Goal: Information Seeking & Learning: Learn about a topic

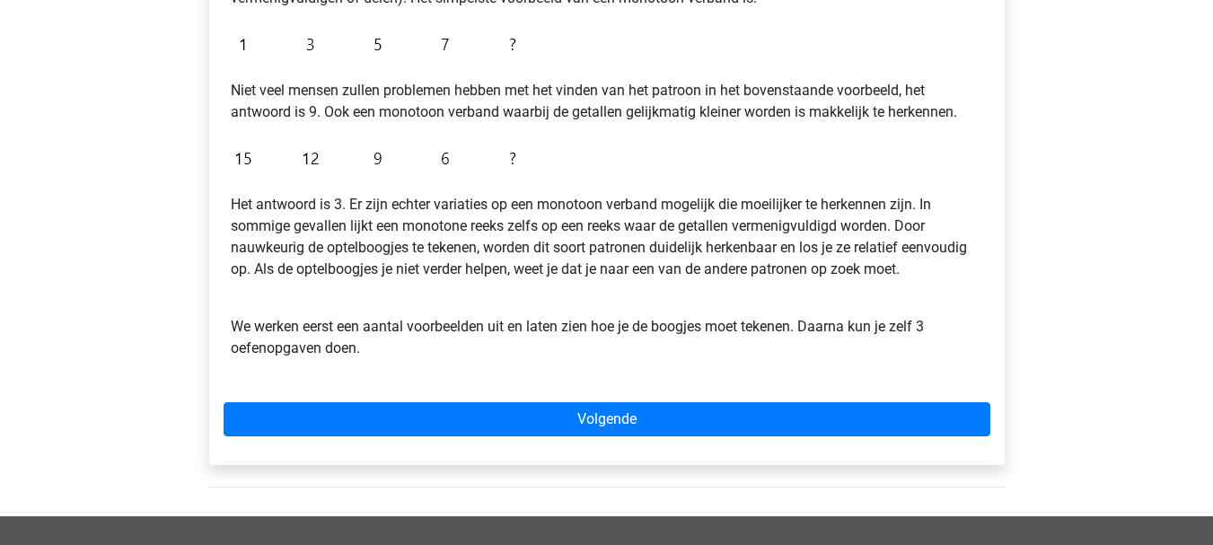
scroll to position [439, 0]
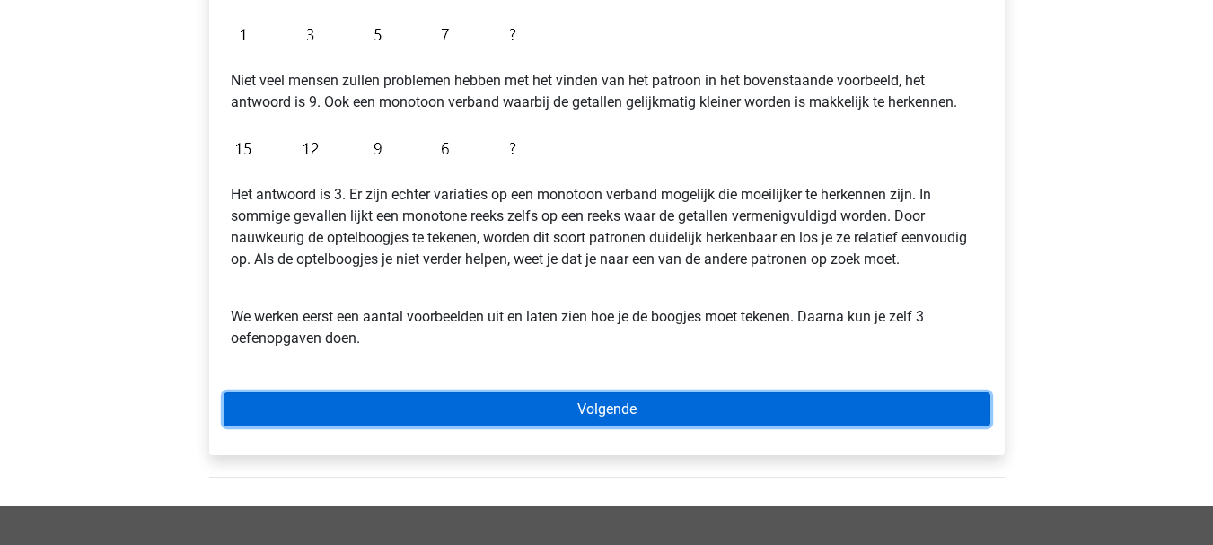
click at [688, 414] on link "Volgende" at bounding box center [607, 409] width 767 height 34
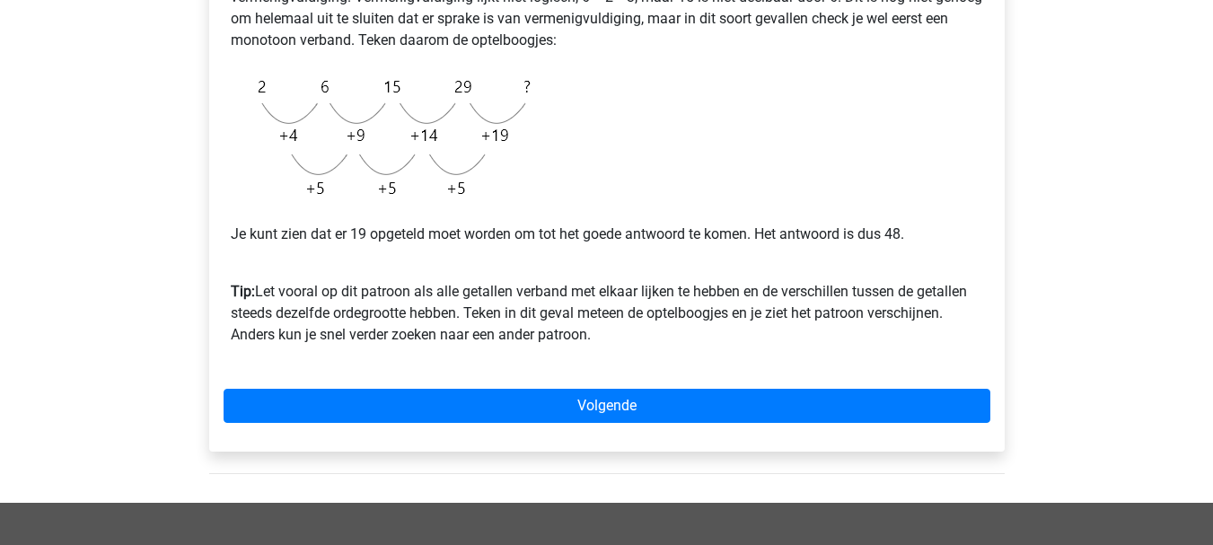
scroll to position [467, 0]
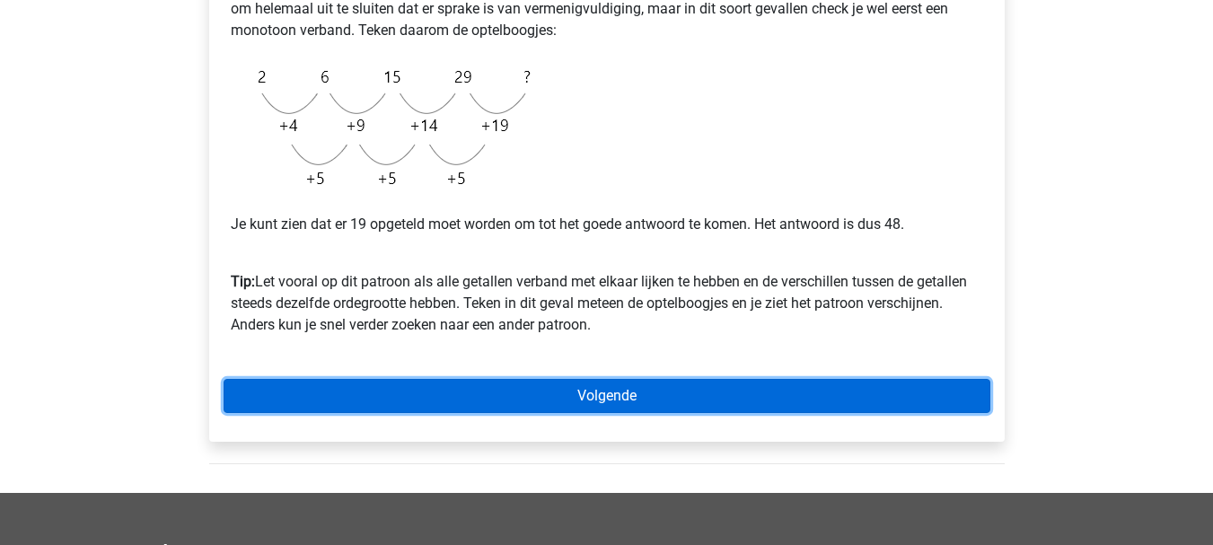
click at [665, 402] on link "Volgende" at bounding box center [607, 396] width 767 height 34
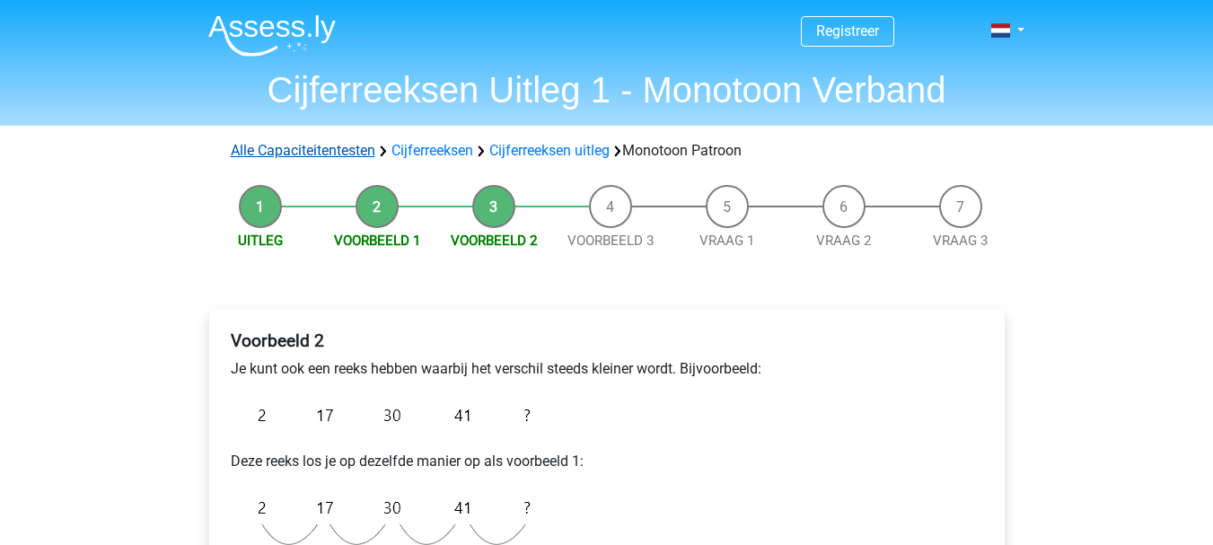
click at [355, 150] on link "Alle Capaciteitentesten" at bounding box center [303, 150] width 145 height 17
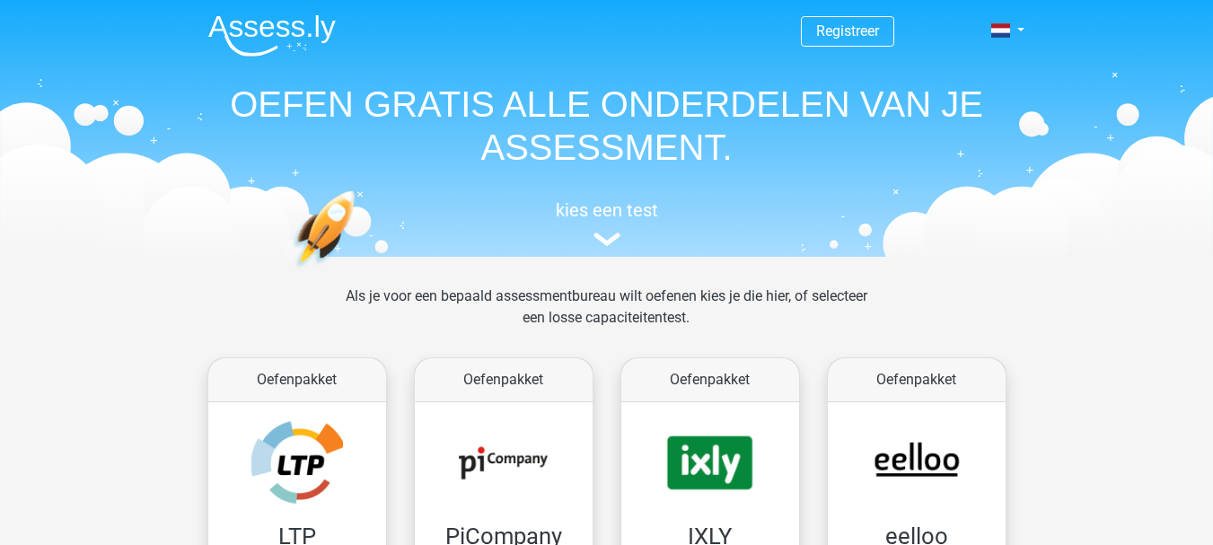
scroll to position [763, 0]
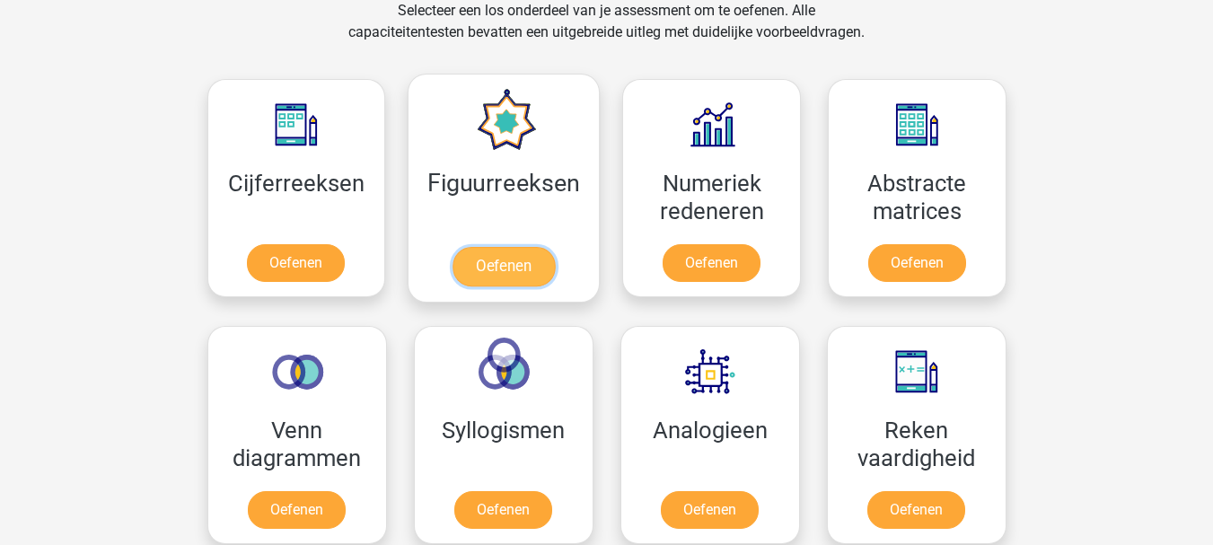
click at [494, 249] on link "Oefenen" at bounding box center [503, 266] width 102 height 39
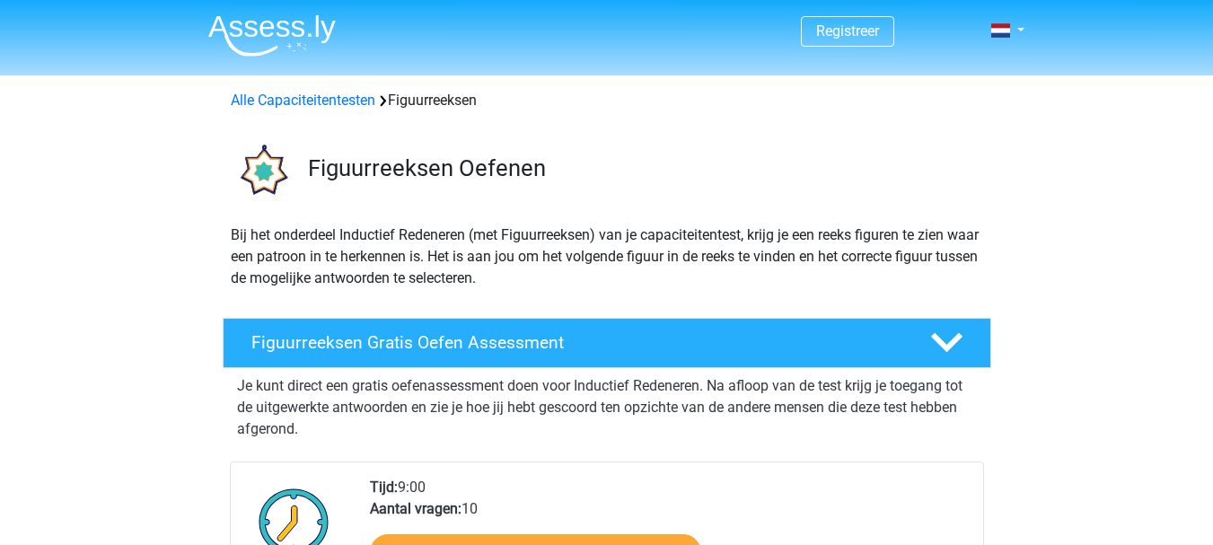
scroll to position [312, 0]
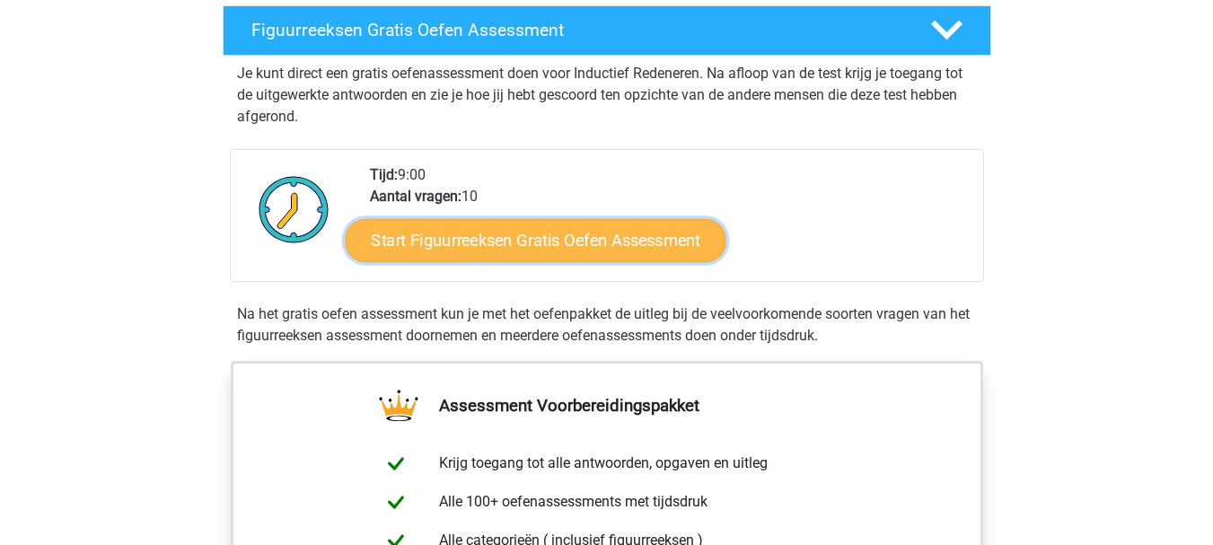
click at [618, 245] on link "Start Figuurreeksen Gratis Oefen Assessment" at bounding box center [535, 239] width 381 height 43
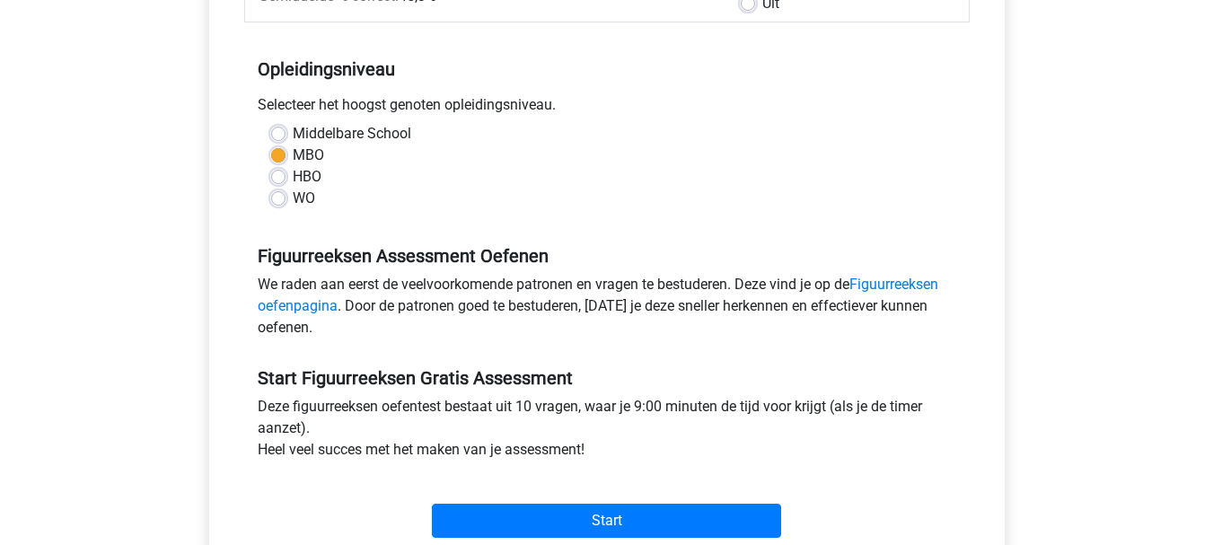
scroll to position [467, 0]
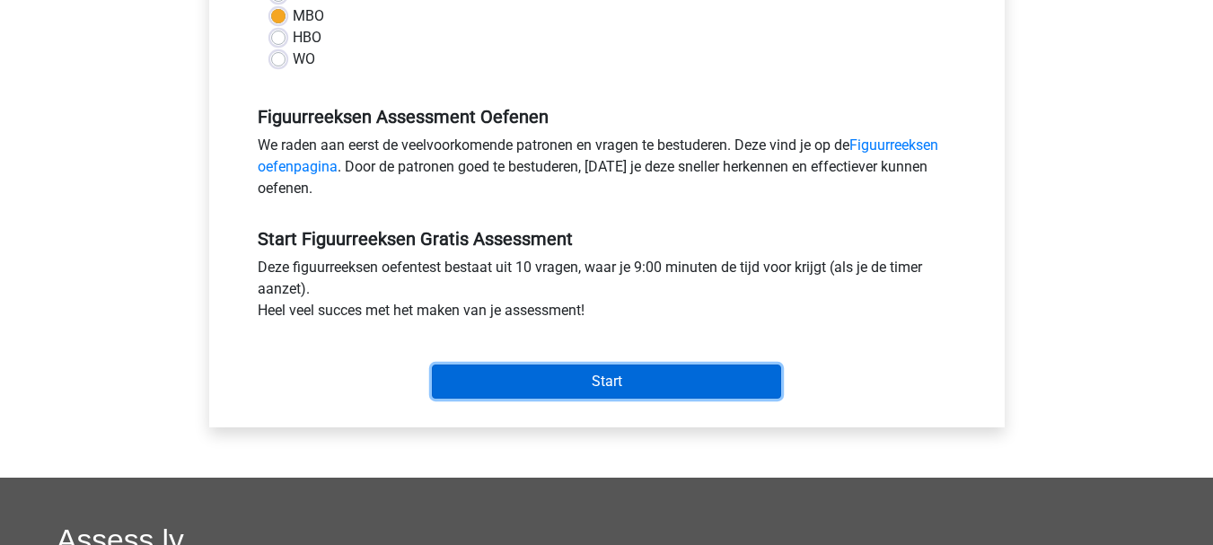
click at [578, 393] on input "Start" at bounding box center [606, 381] width 349 height 34
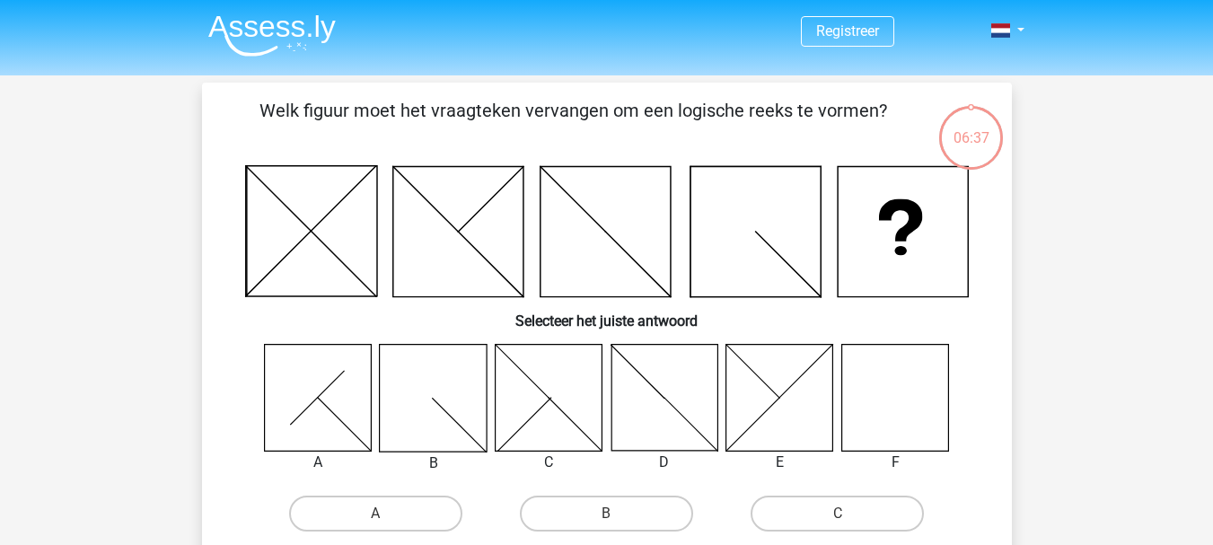
click at [914, 406] on icon at bounding box center [894, 397] width 107 height 107
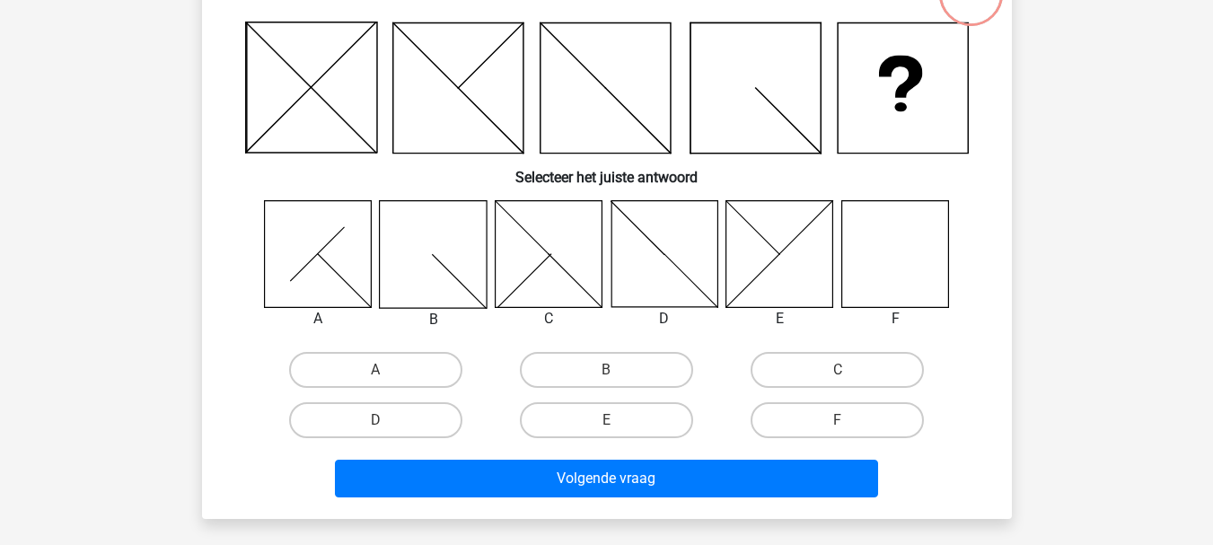
scroll to position [162, 0]
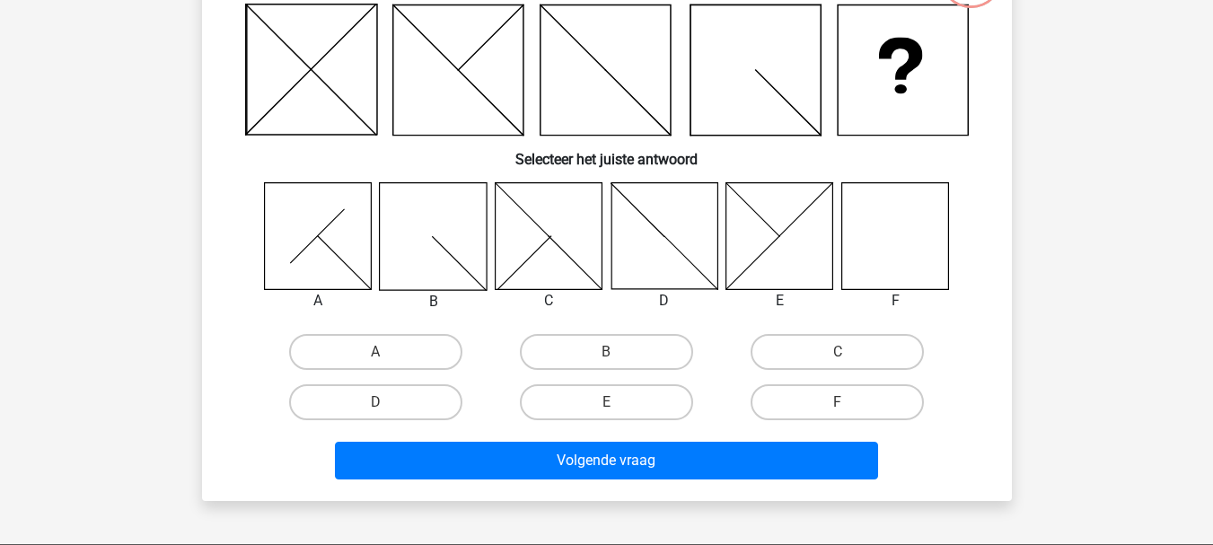
click at [846, 408] on input "F" at bounding box center [843, 408] width 12 height 12
radio input "true"
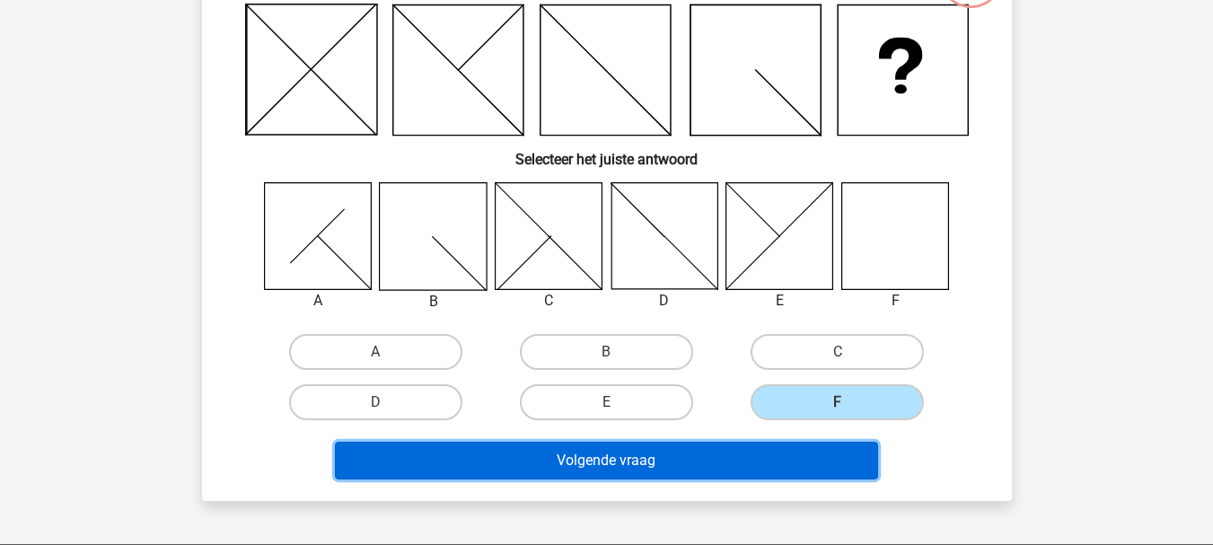
click at [653, 459] on button "Volgende vraag" at bounding box center [606, 461] width 543 height 38
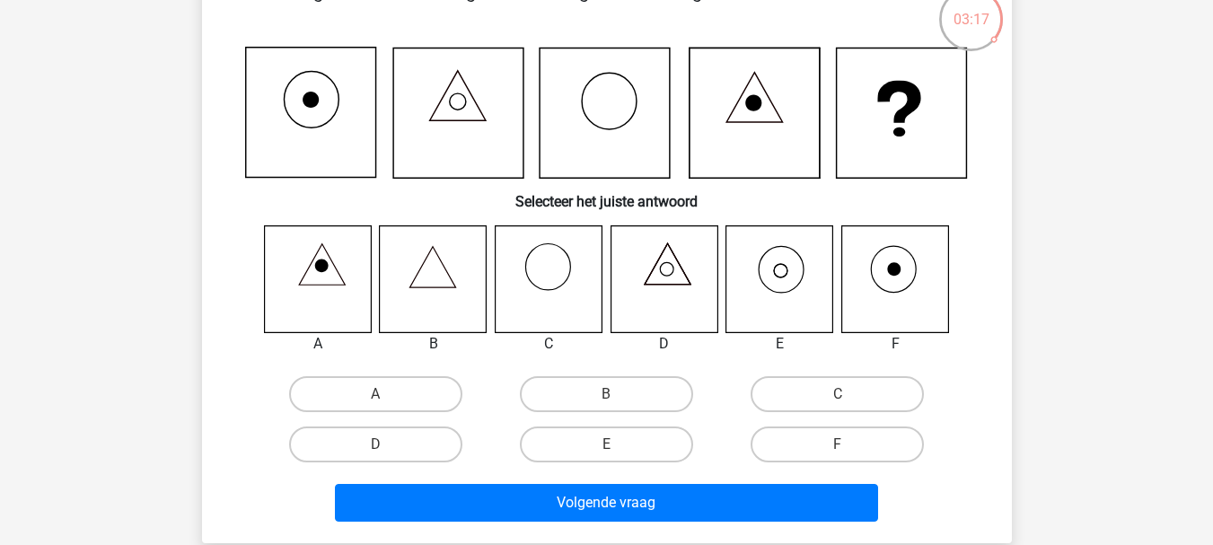
scroll to position [154, 0]
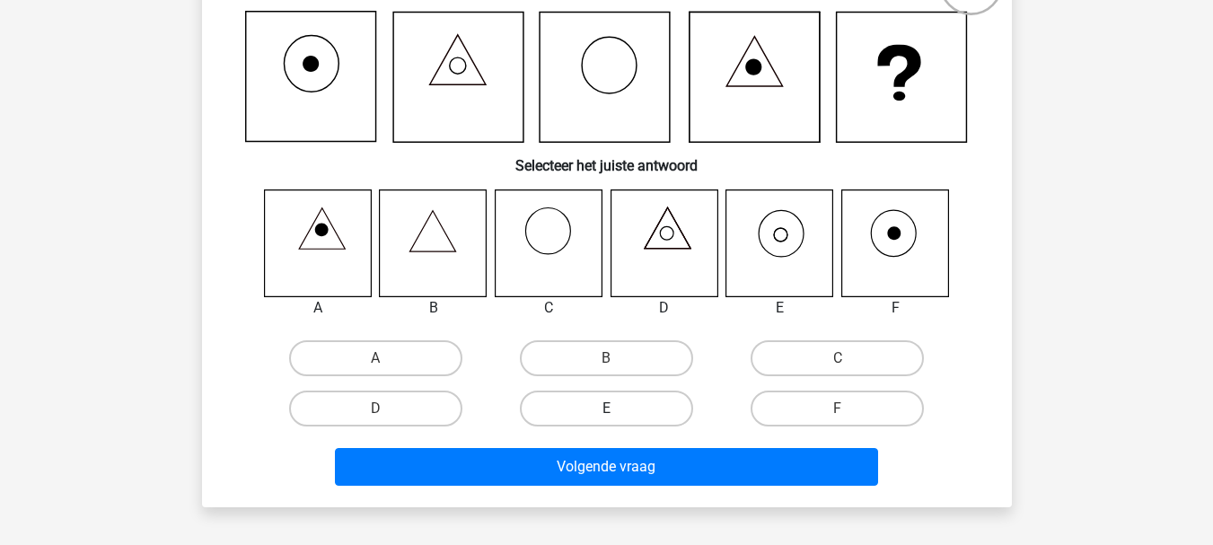
click at [631, 399] on label "E" at bounding box center [606, 408] width 173 height 36
click at [618, 408] on input "E" at bounding box center [612, 414] width 12 height 12
radio input "true"
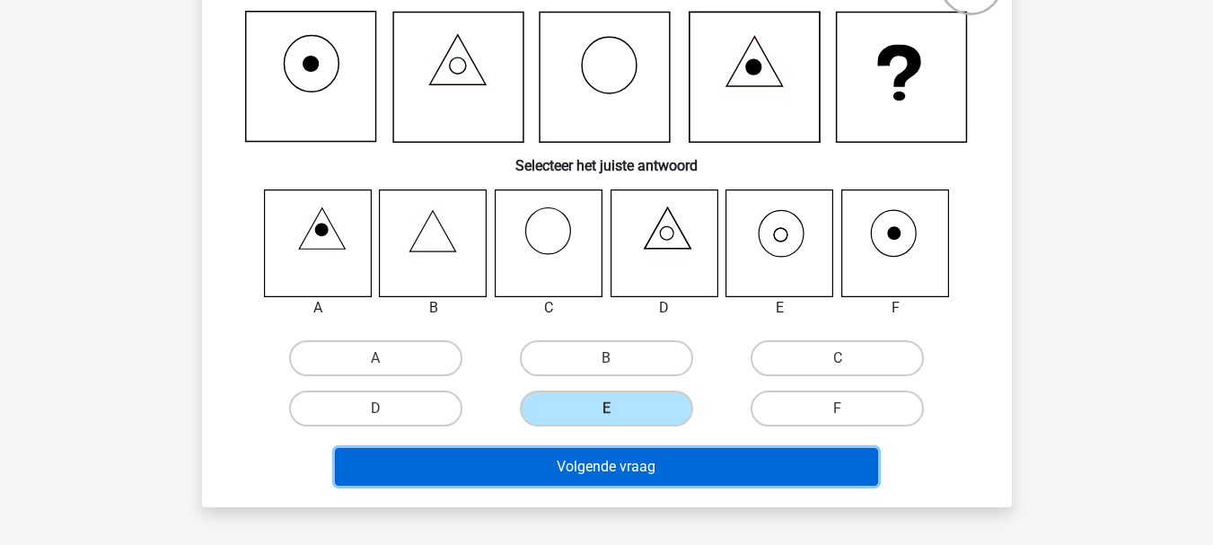
click at [631, 469] on button "Volgende vraag" at bounding box center [606, 467] width 543 height 38
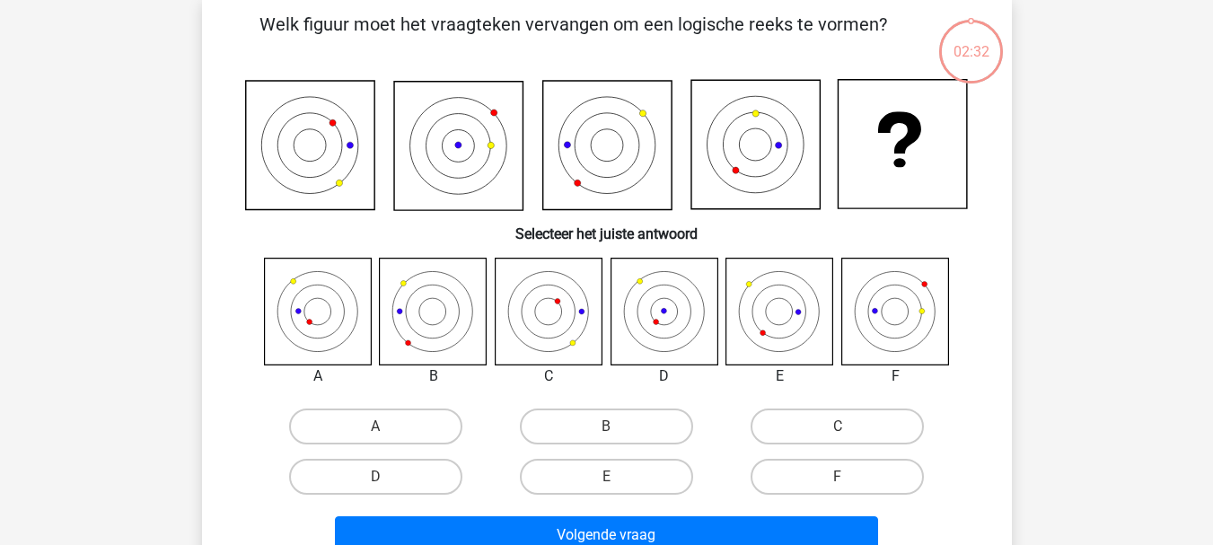
scroll to position [83, 0]
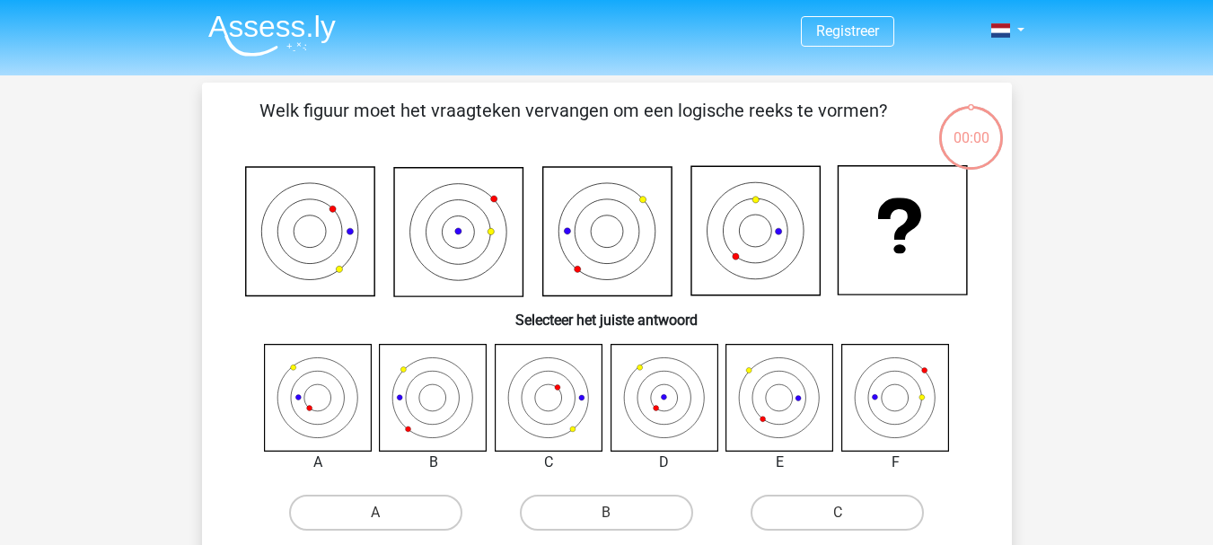
scroll to position [83, 0]
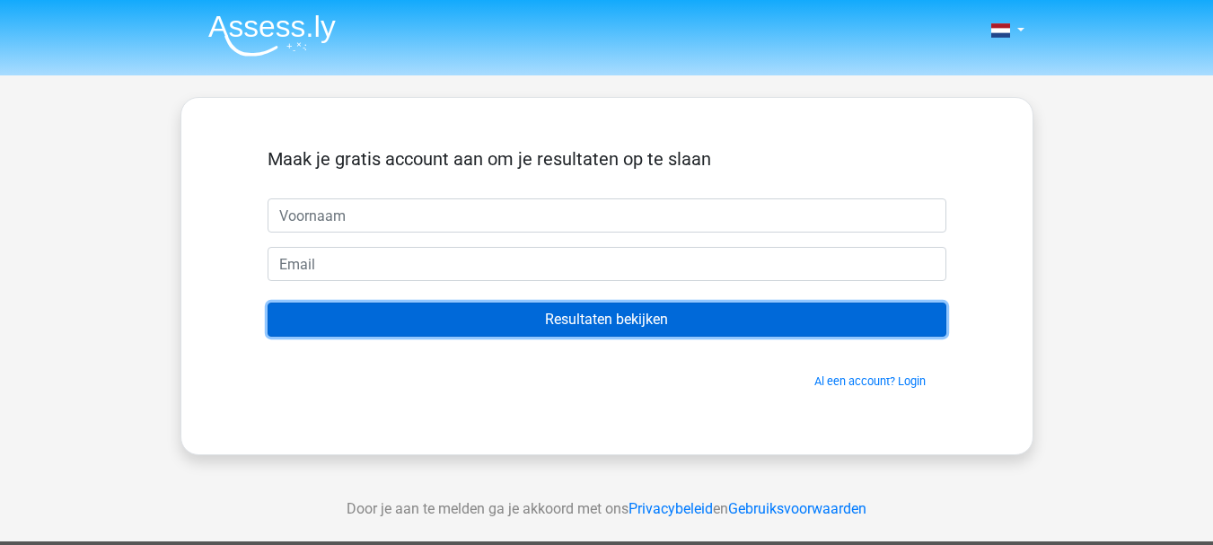
click at [687, 324] on input "Resultaten bekijken" at bounding box center [606, 319] width 679 height 34
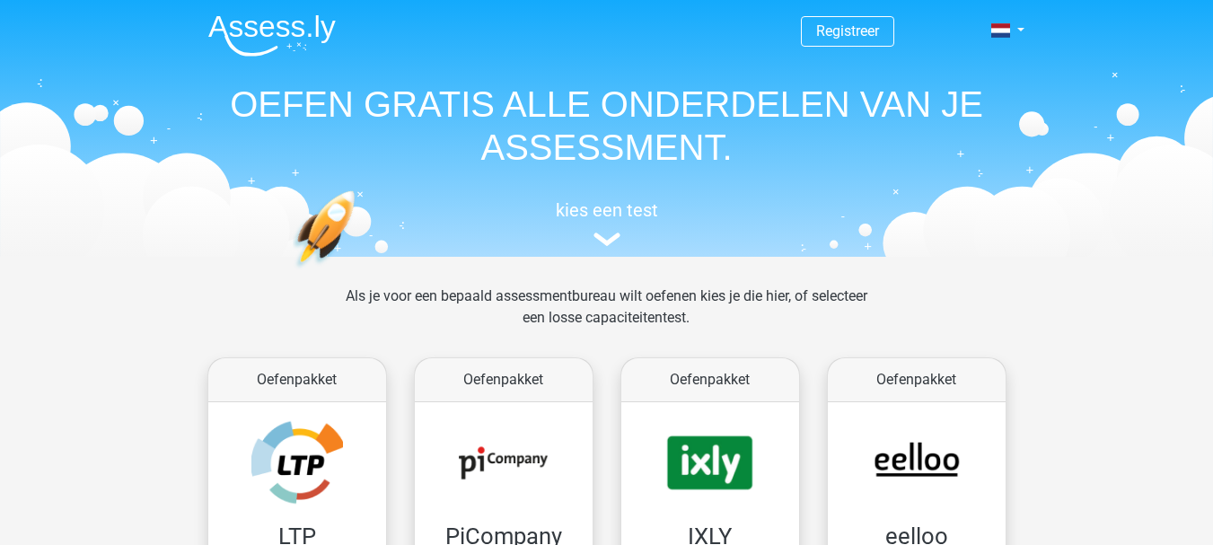
drag, startPoint x: 1209, startPoint y: 67, endPoint x: 1220, endPoint y: 95, distance: 29.8
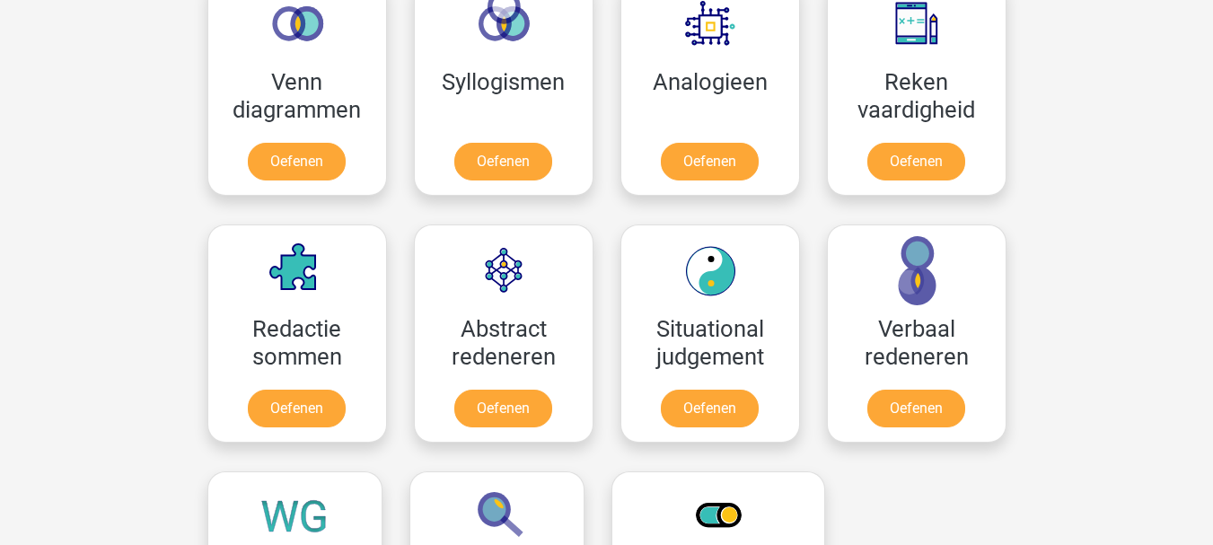
scroll to position [1136, 0]
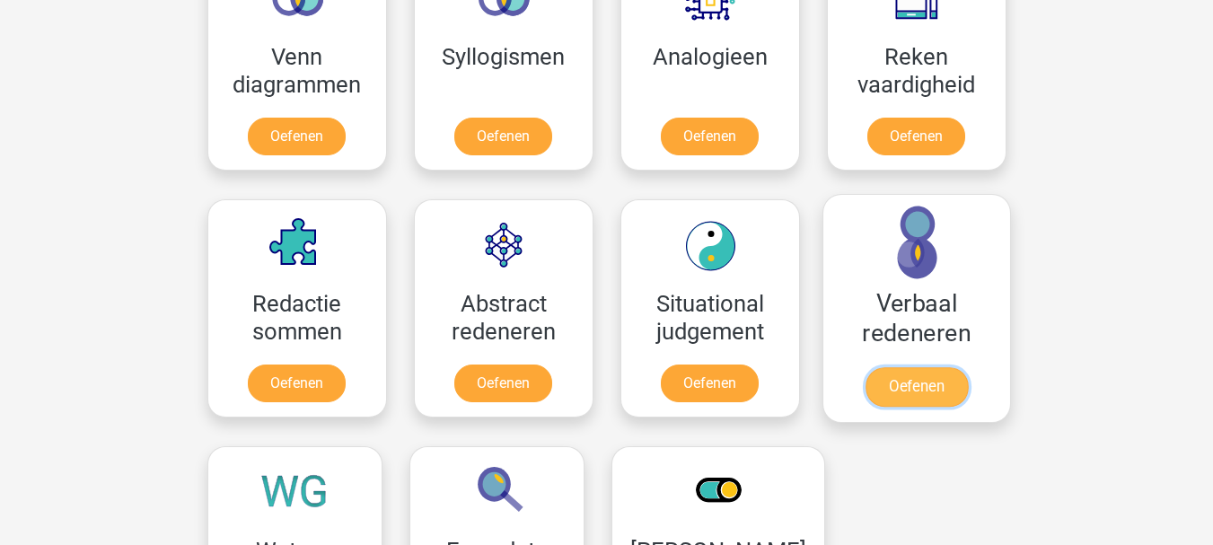
click at [943, 381] on link "Oefenen" at bounding box center [915, 386] width 102 height 39
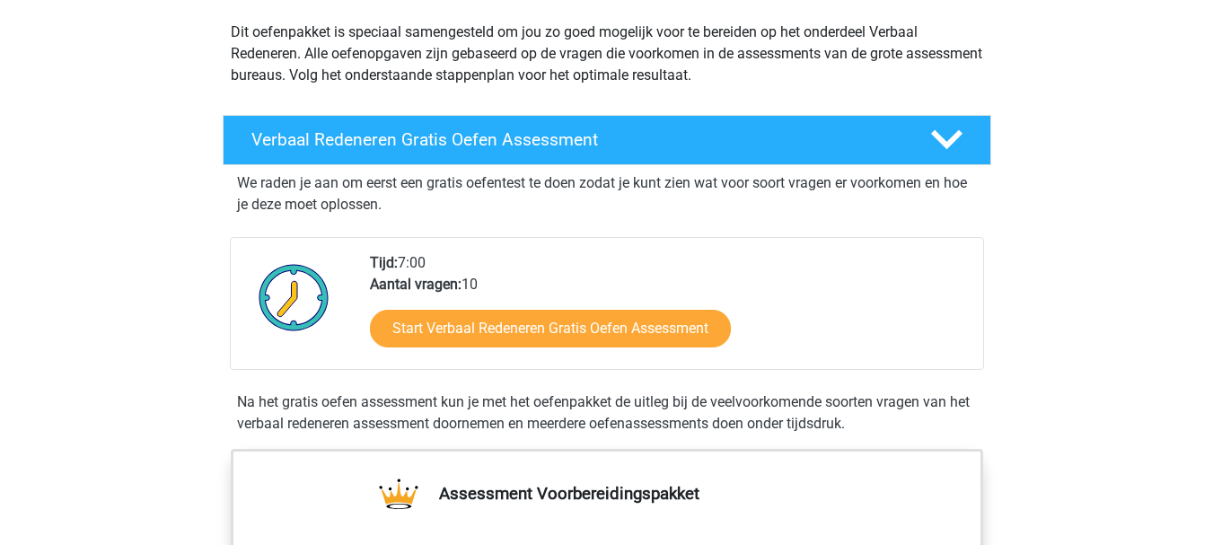
scroll to position [172, 0]
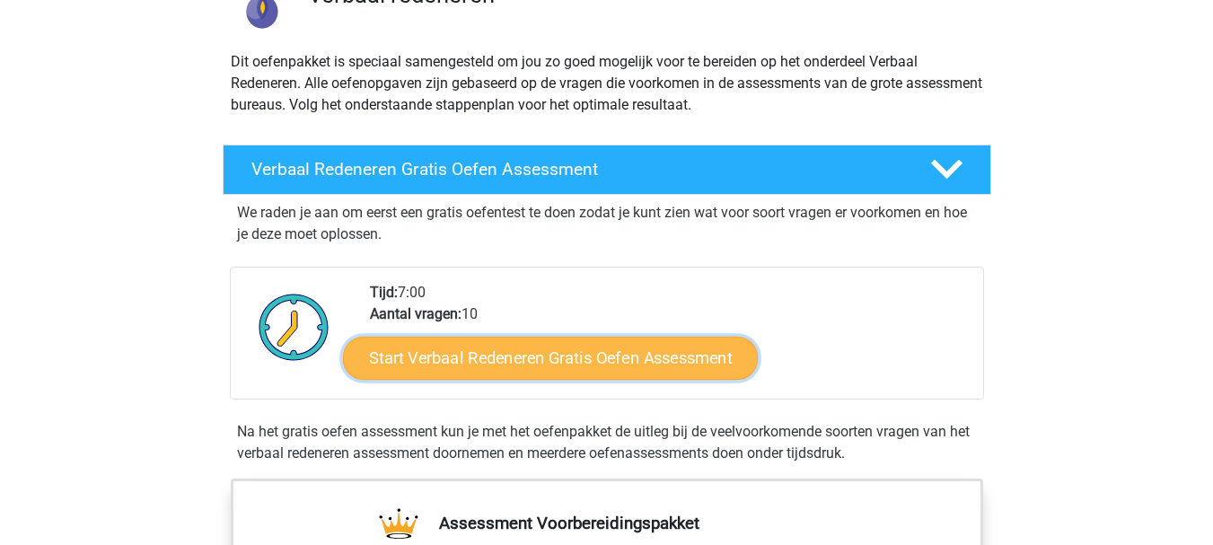
click at [662, 360] on link "Start Verbaal Redeneren Gratis Oefen Assessment" at bounding box center [550, 358] width 415 height 43
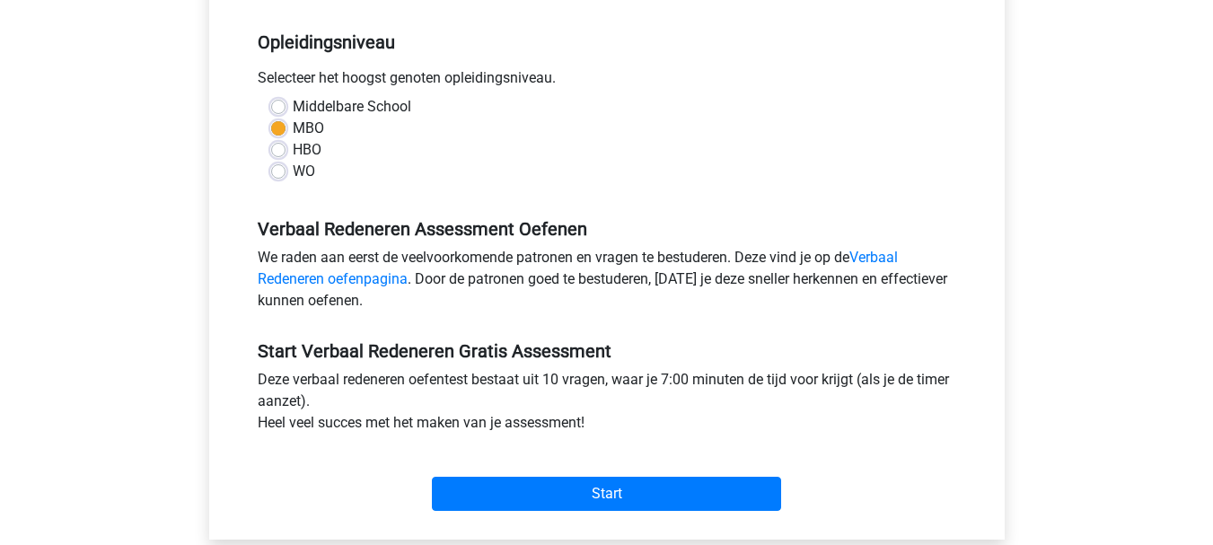
scroll to position [363, 0]
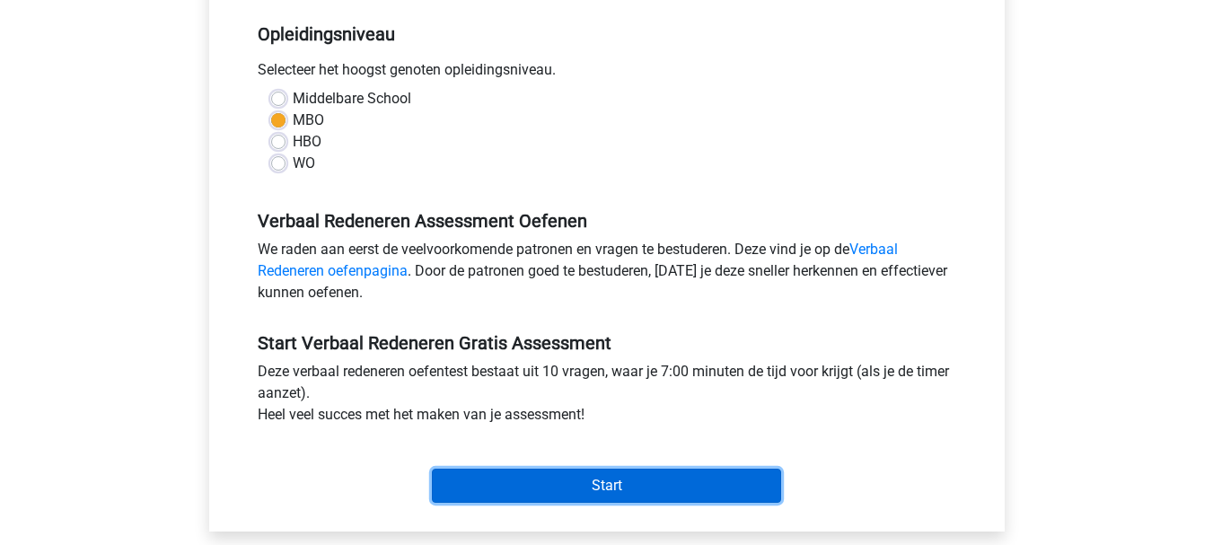
click at [647, 474] on input "Start" at bounding box center [606, 486] width 349 height 34
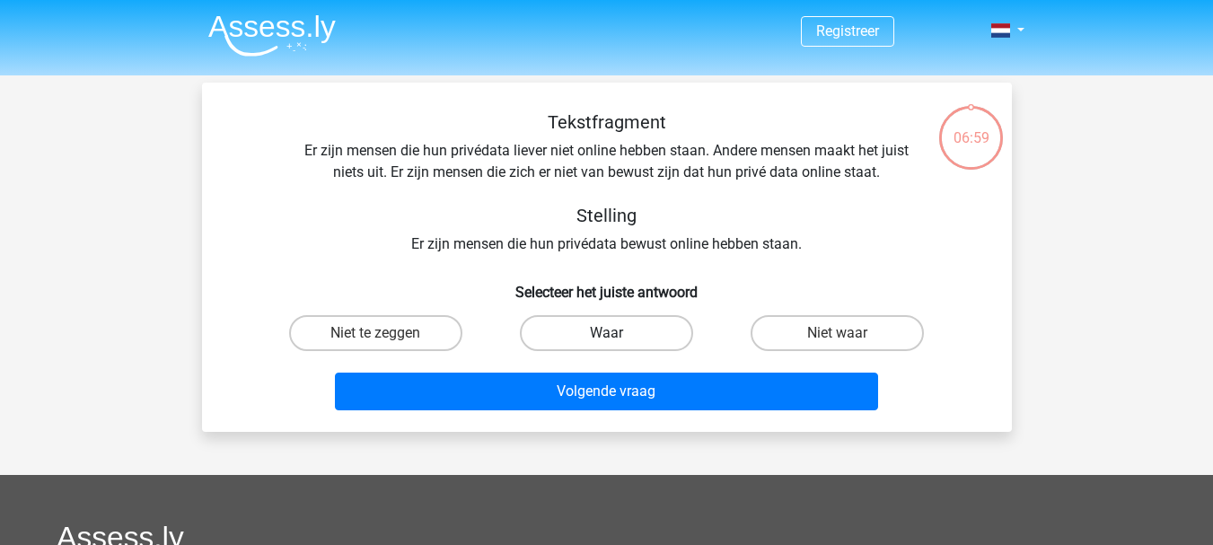
click at [648, 332] on label "Waar" at bounding box center [606, 333] width 173 height 36
click at [618, 333] on input "Waar" at bounding box center [612, 339] width 12 height 12
radio input "true"
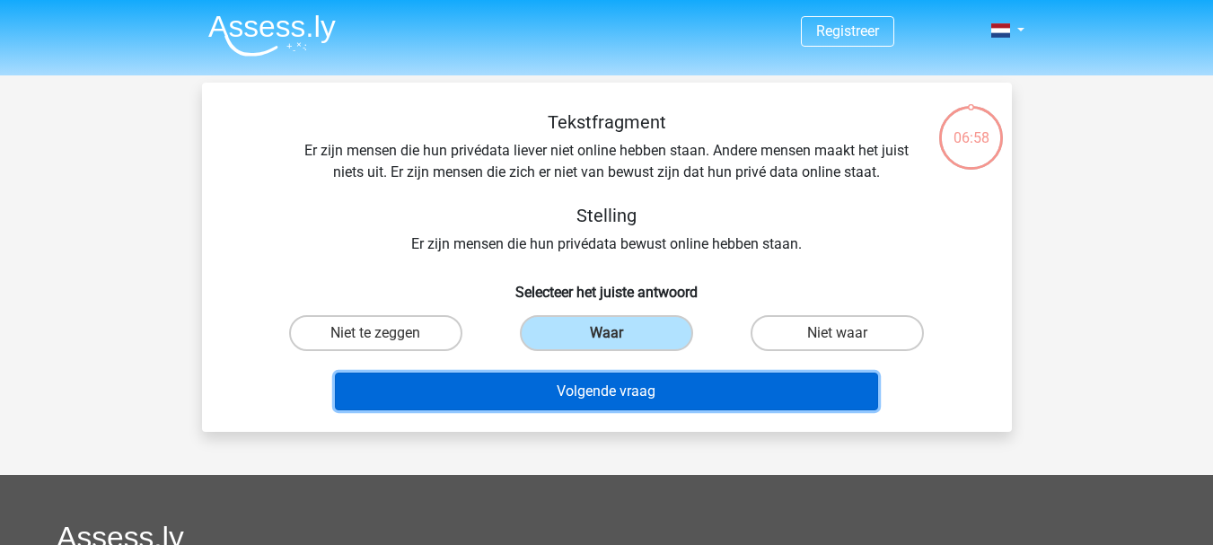
click at [633, 392] on button "Volgende vraag" at bounding box center [606, 392] width 543 height 38
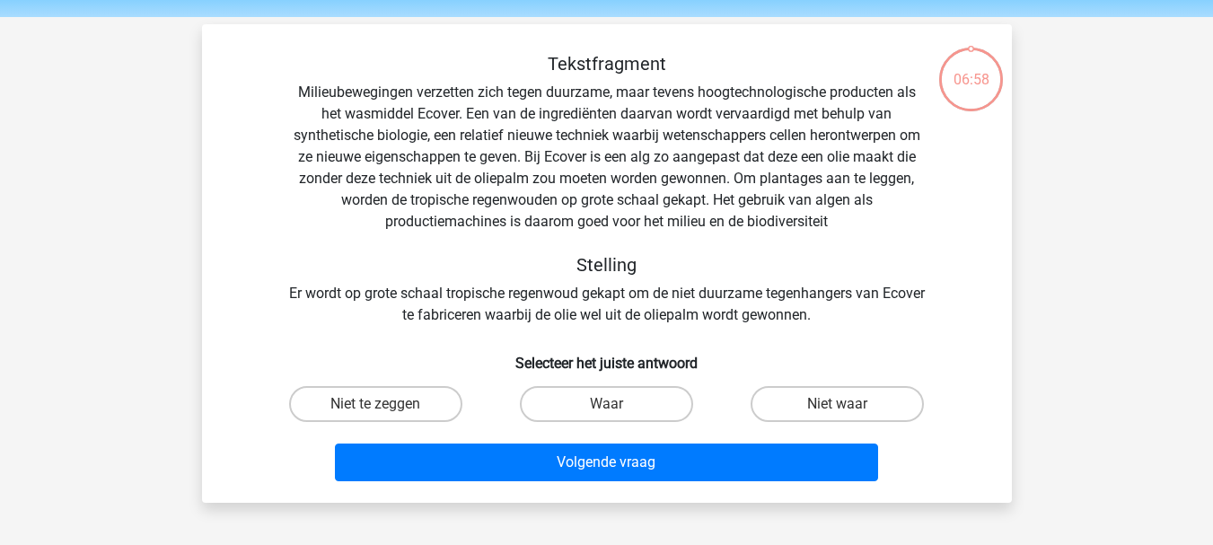
scroll to position [83, 0]
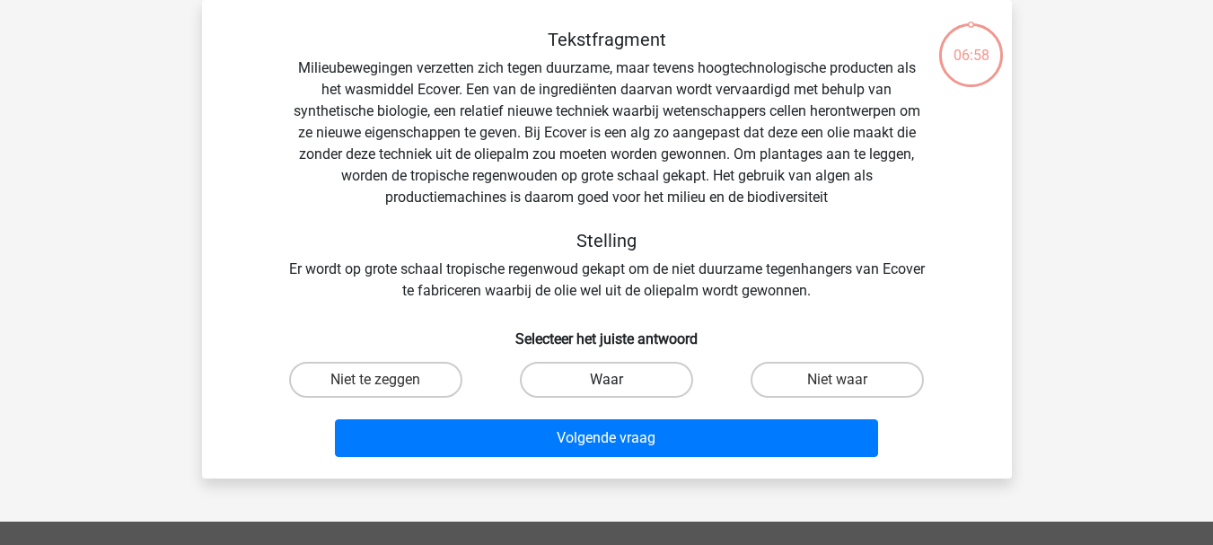
click at [600, 362] on label "Waar" at bounding box center [606, 380] width 173 height 36
click at [606, 380] on input "Waar" at bounding box center [612, 386] width 12 height 12
radio input "true"
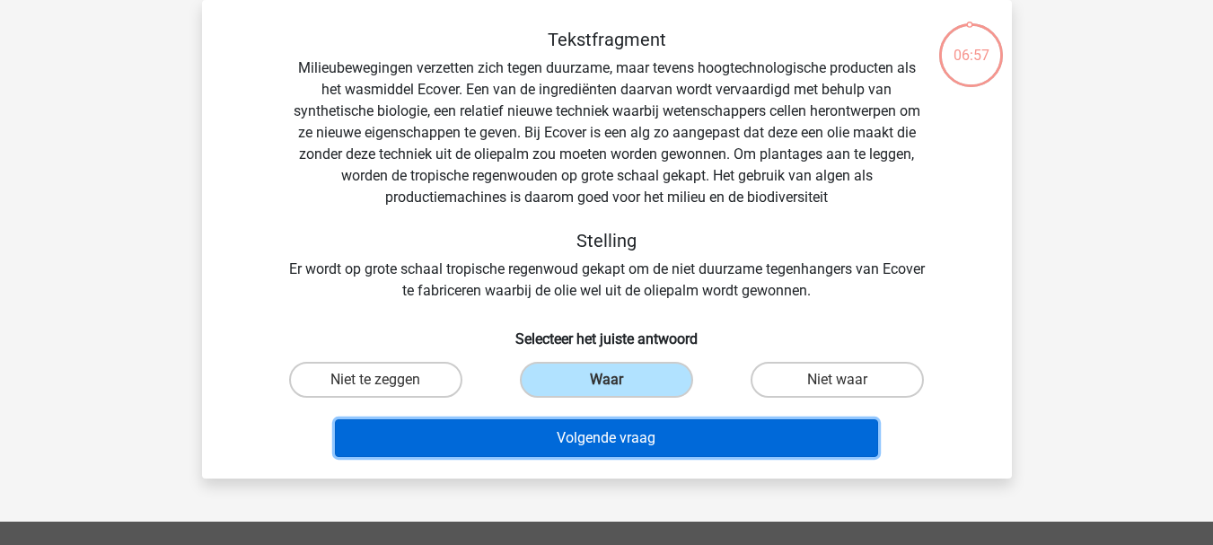
click at [584, 443] on button "Volgende vraag" at bounding box center [606, 438] width 543 height 38
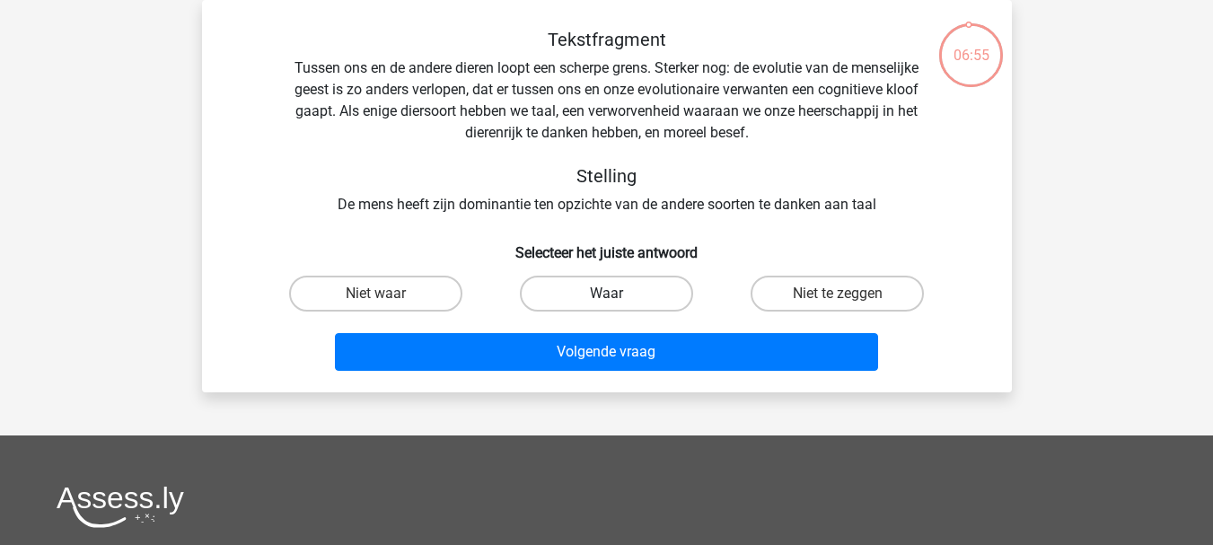
click at [594, 304] on label "Waar" at bounding box center [606, 294] width 173 height 36
click at [606, 304] on input "Waar" at bounding box center [612, 300] width 12 height 12
radio input "true"
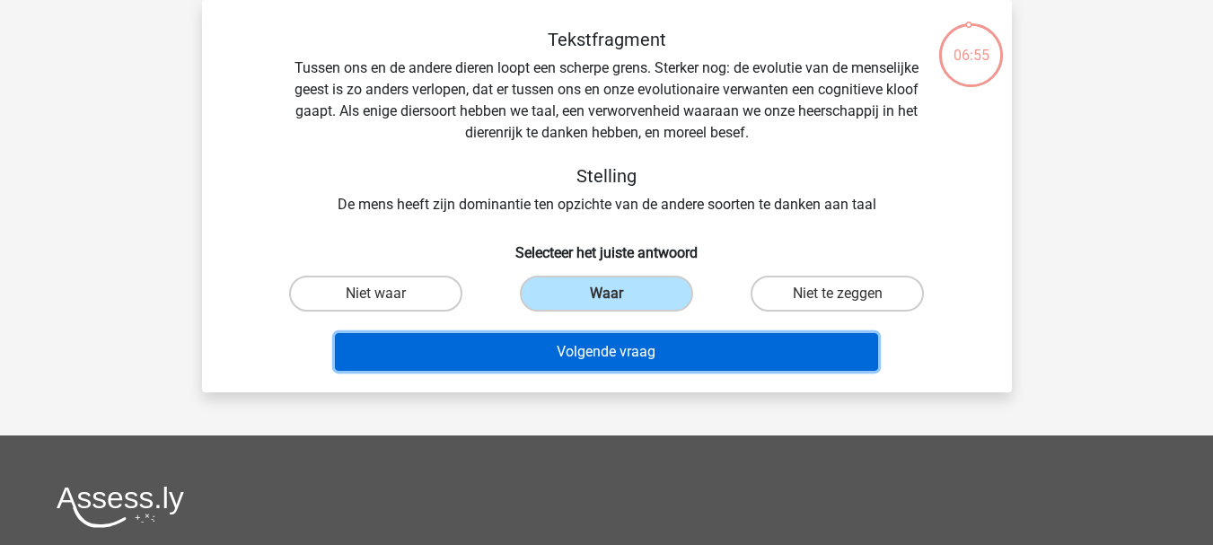
click at [585, 343] on button "Volgende vraag" at bounding box center [606, 352] width 543 height 38
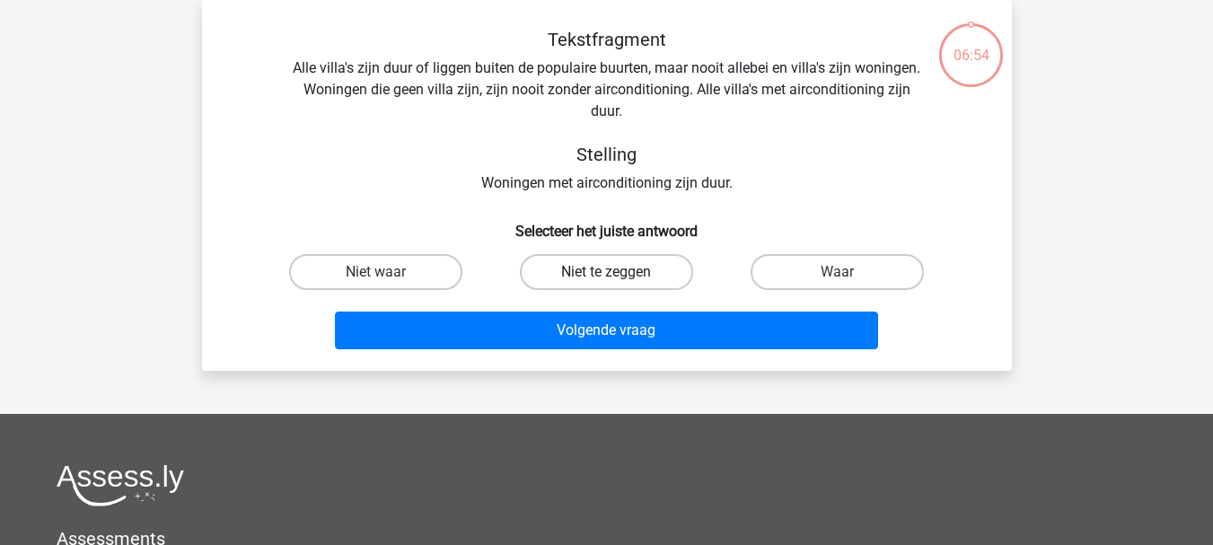
click at [597, 286] on label "Niet te zeggen" at bounding box center [606, 272] width 173 height 36
click at [606, 284] on input "Niet te zeggen" at bounding box center [612, 278] width 12 height 12
radio input "true"
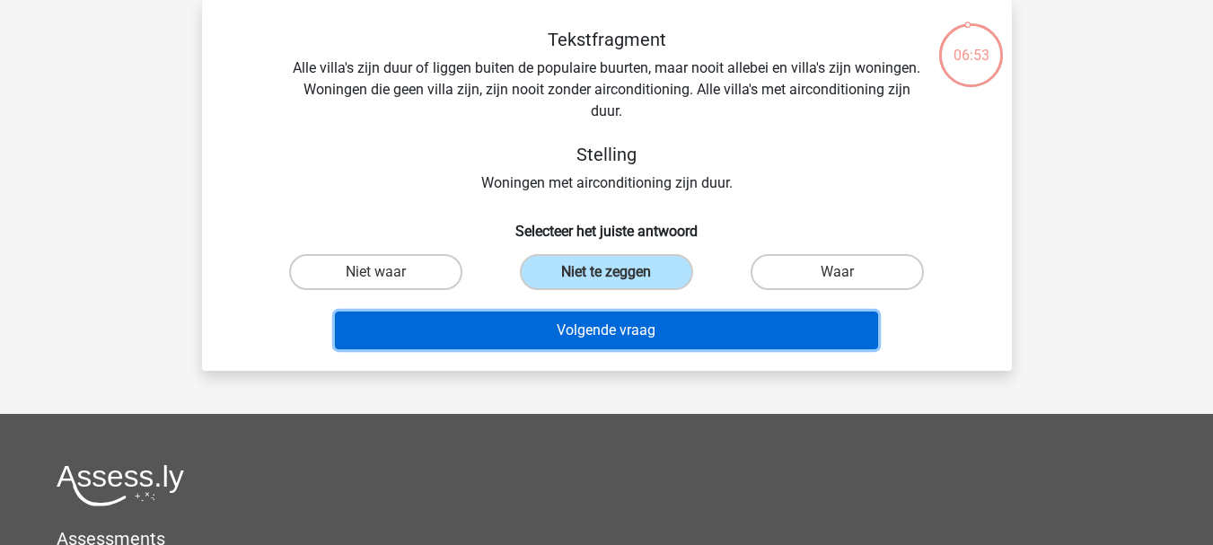
click at [583, 325] on button "Volgende vraag" at bounding box center [606, 330] width 543 height 38
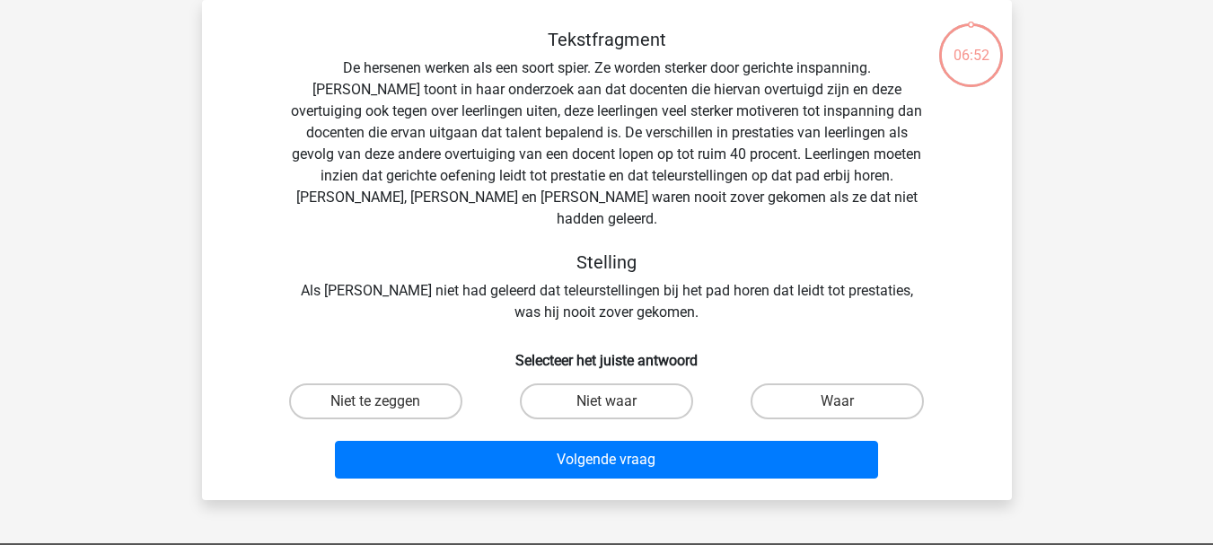
click at [600, 401] on div "Niet waar" at bounding box center [606, 401] width 231 height 50
click at [594, 389] on label "Niet waar" at bounding box center [606, 401] width 173 height 36
click at [606, 401] on input "Niet waar" at bounding box center [612, 407] width 12 height 12
radio input "true"
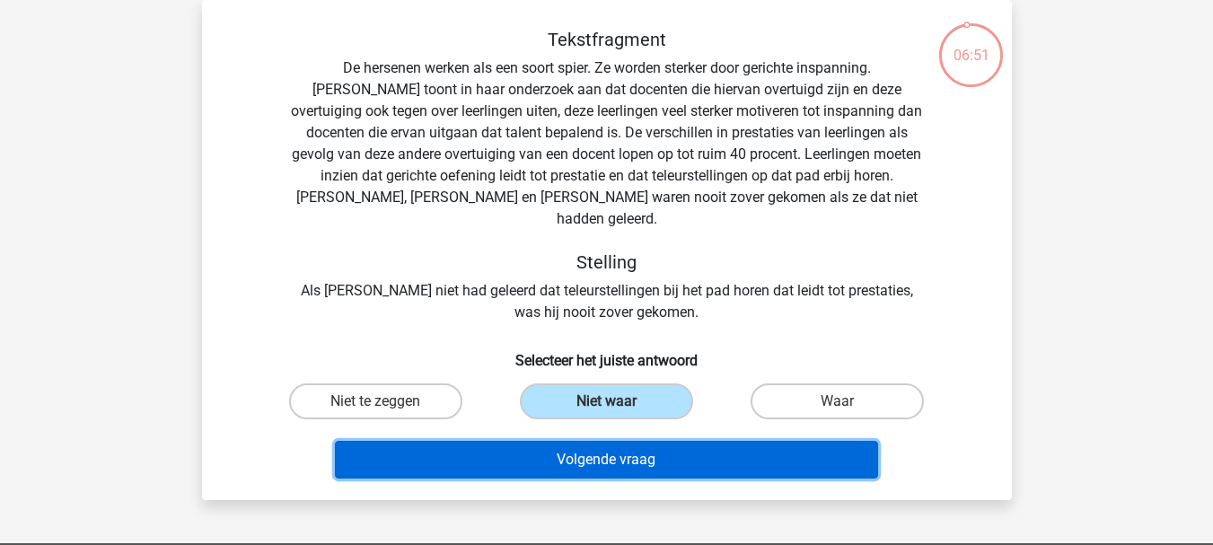
click at [585, 441] on button "Volgende vraag" at bounding box center [606, 460] width 543 height 38
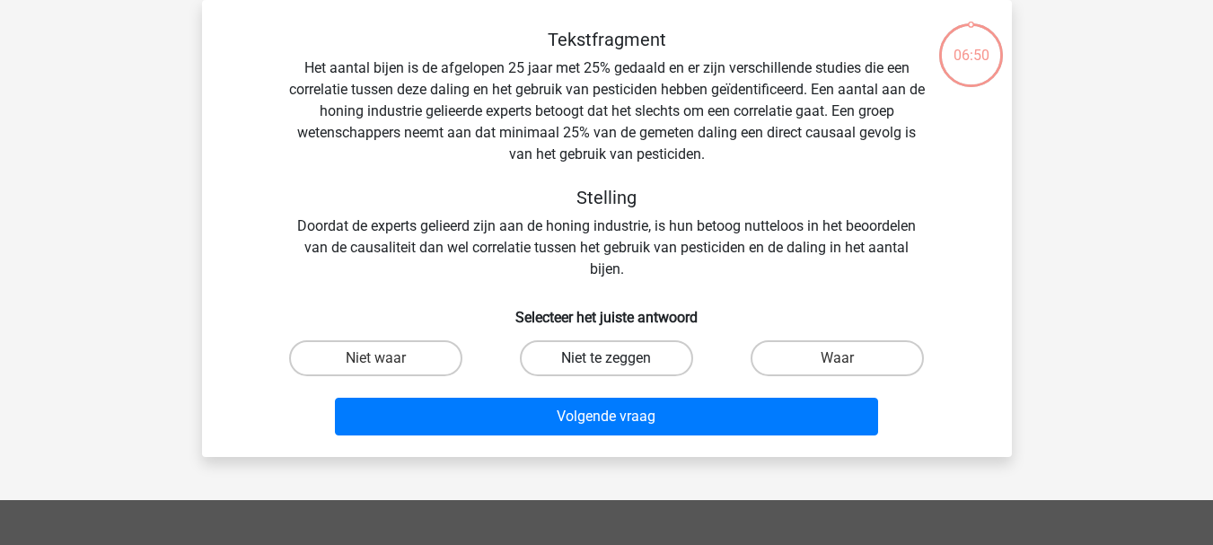
click at [597, 373] on label "Niet te zeggen" at bounding box center [606, 358] width 173 height 36
click at [606, 370] on input "Niet te zeggen" at bounding box center [612, 364] width 12 height 12
radio input "true"
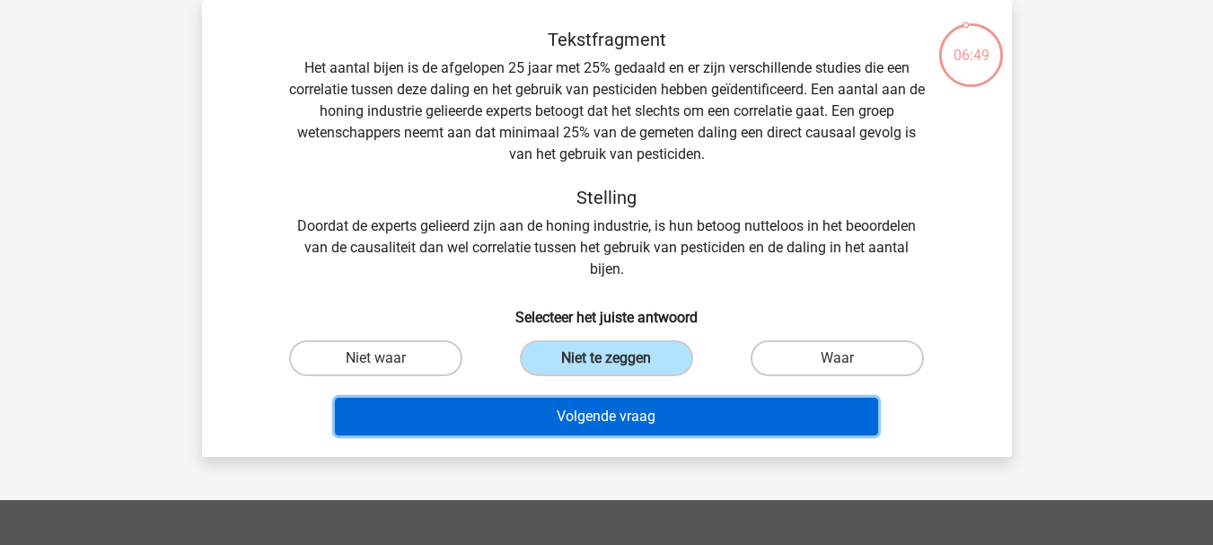
click at [585, 414] on button "Volgende vraag" at bounding box center [606, 417] width 543 height 38
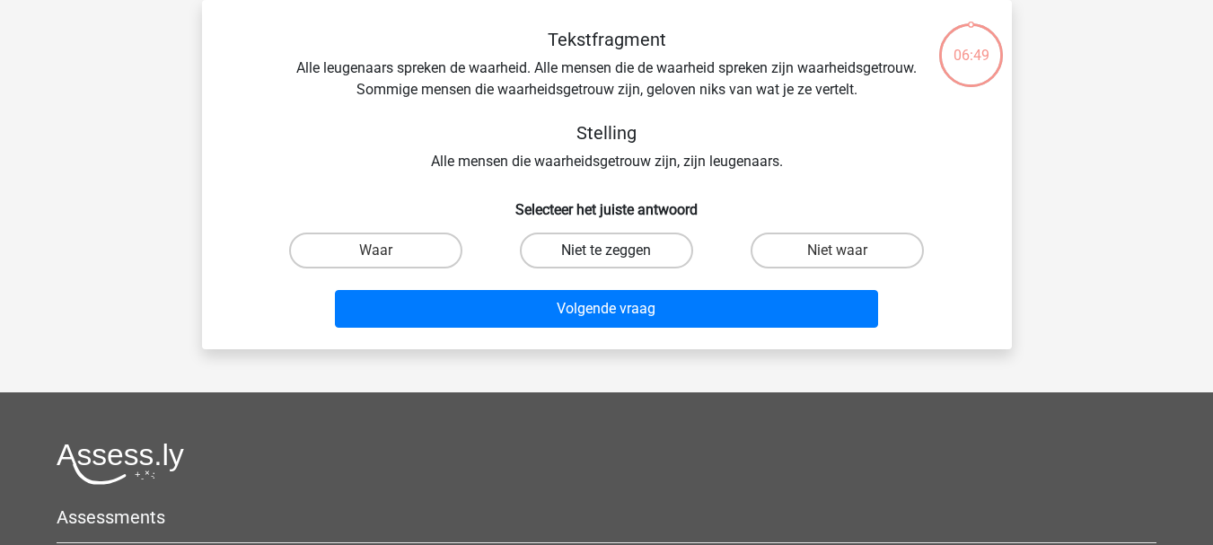
click at [605, 252] on label "Niet te zeggen" at bounding box center [606, 250] width 173 height 36
click at [606, 252] on input "Niet te zeggen" at bounding box center [612, 256] width 12 height 12
radio input "true"
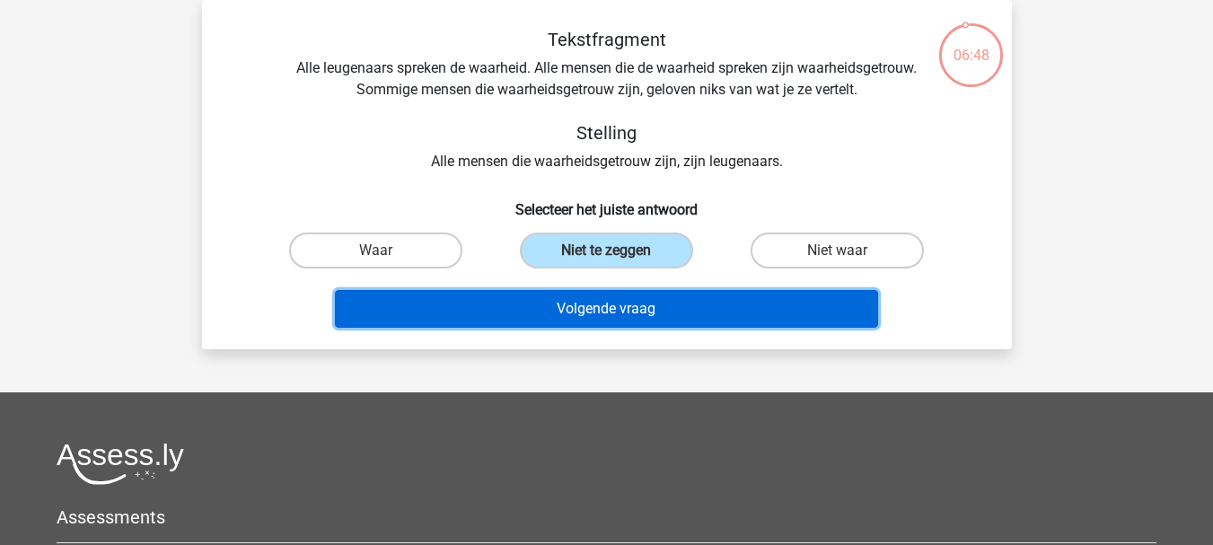
click at [598, 301] on button "Volgende vraag" at bounding box center [606, 309] width 543 height 38
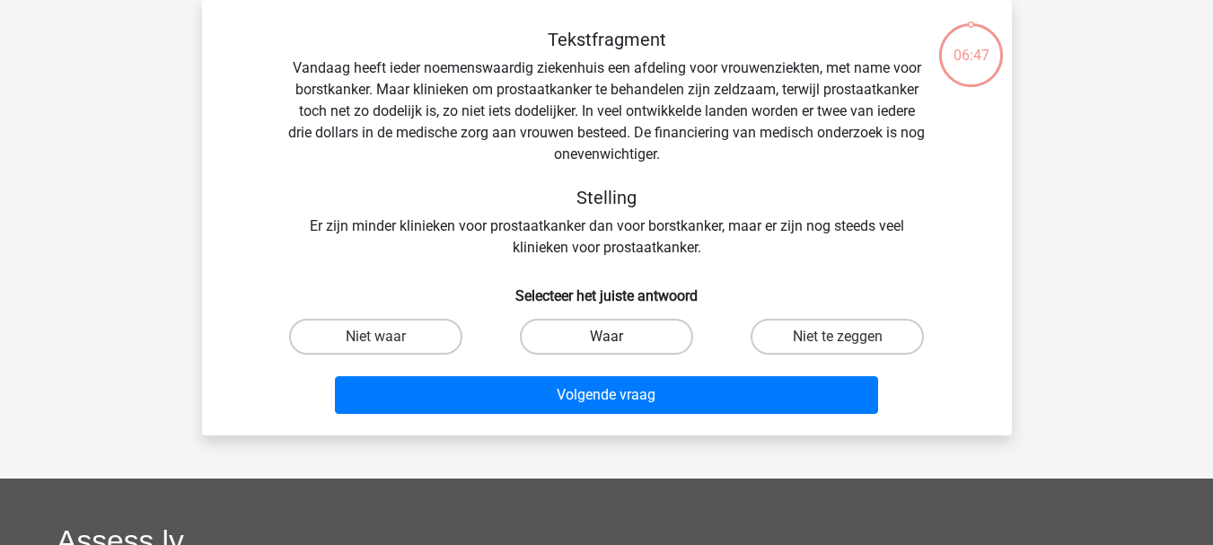
click at [599, 319] on label "Waar" at bounding box center [606, 337] width 173 height 36
click at [606, 337] on input "Waar" at bounding box center [612, 343] width 12 height 12
radio input "true"
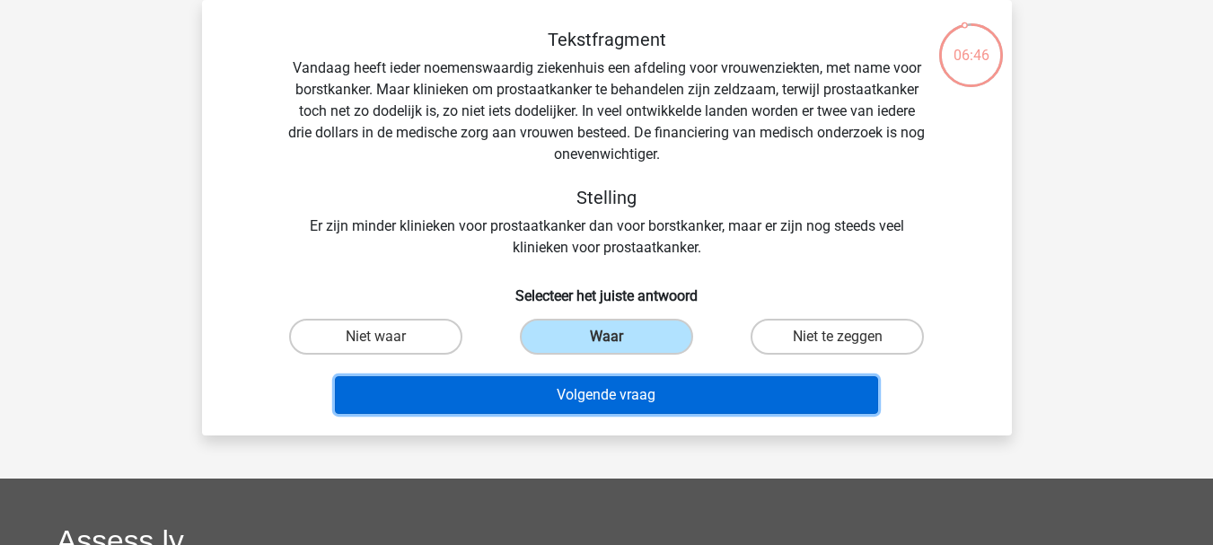
click at [580, 379] on button "Volgende vraag" at bounding box center [606, 395] width 543 height 38
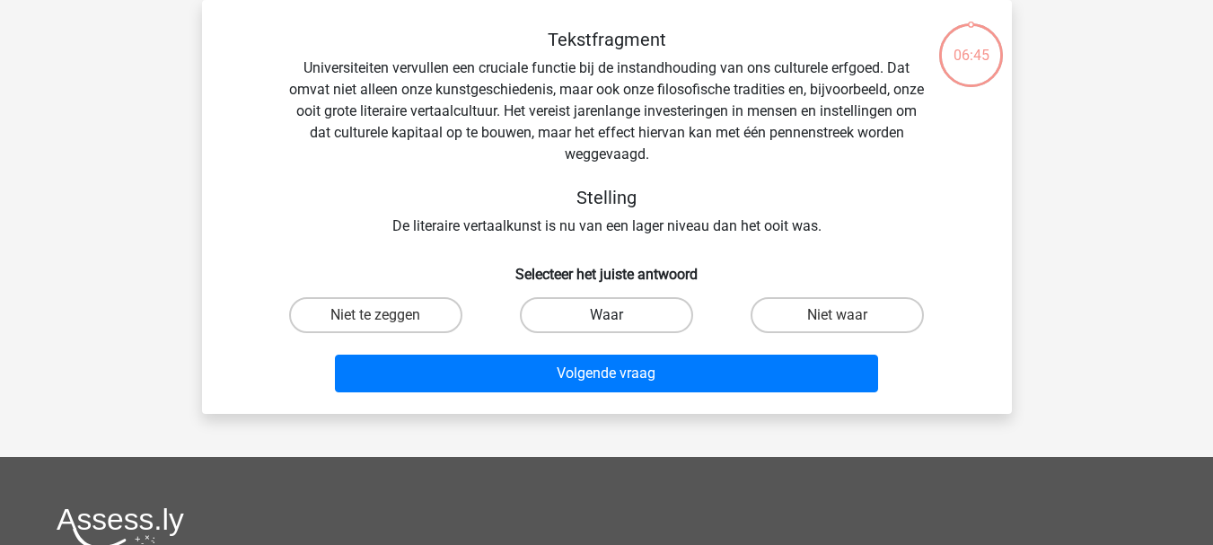
click at [591, 315] on label "Waar" at bounding box center [606, 315] width 173 height 36
click at [606, 315] on input "Waar" at bounding box center [612, 321] width 12 height 12
radio input "true"
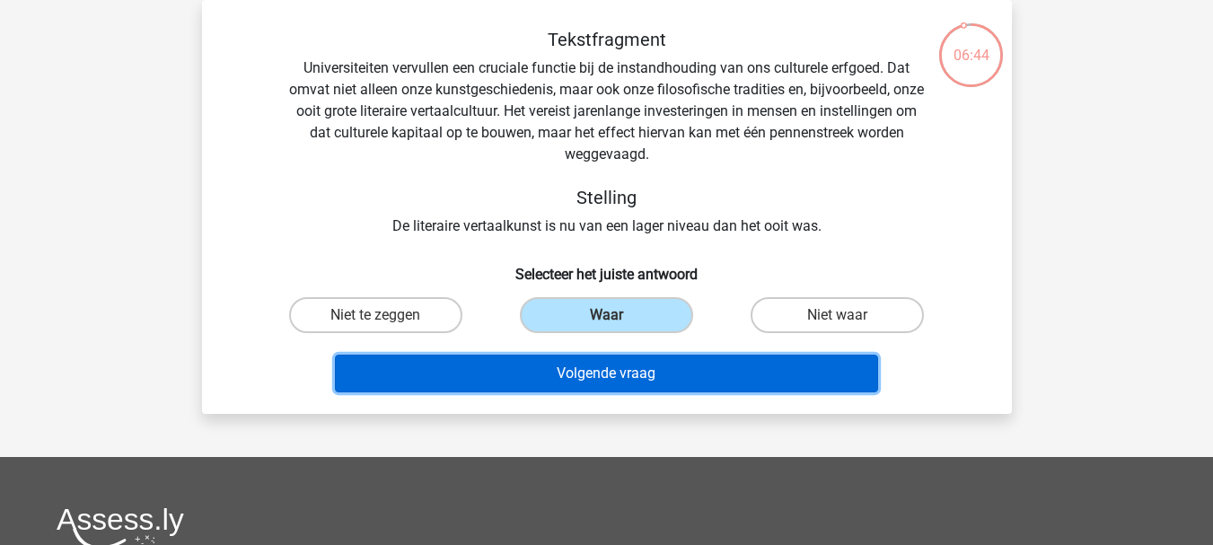
click at [586, 377] on button "Volgende vraag" at bounding box center [606, 374] width 543 height 38
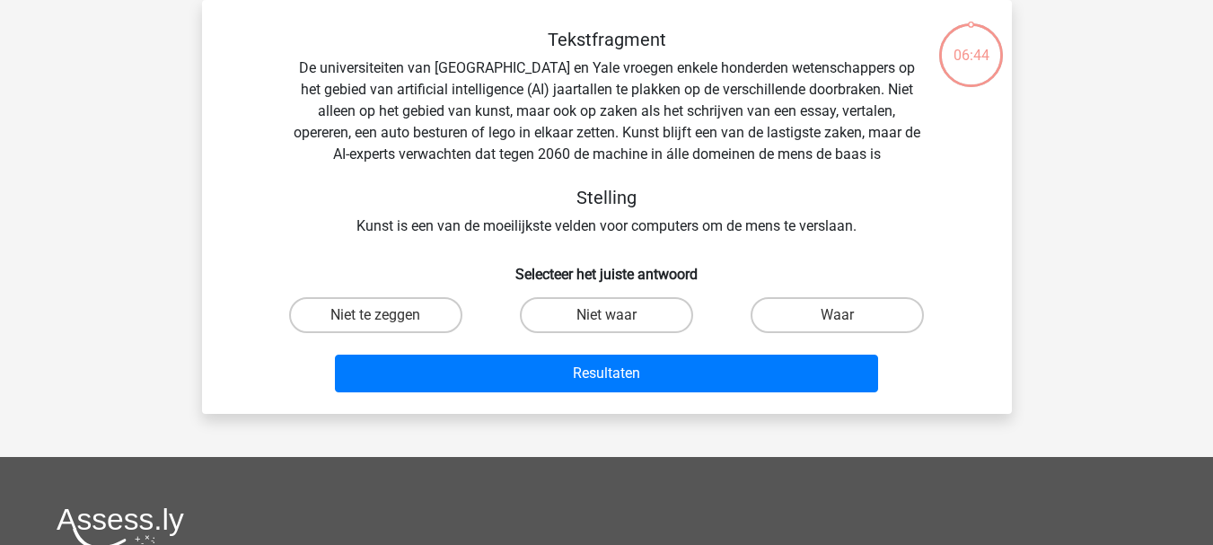
click at [574, 281] on h6 "Selecteer het juiste antwoord" at bounding box center [607, 266] width 752 height 31
click at [567, 309] on label "Niet waar" at bounding box center [606, 315] width 173 height 36
click at [606, 315] on input "Niet waar" at bounding box center [612, 321] width 12 height 12
radio input "true"
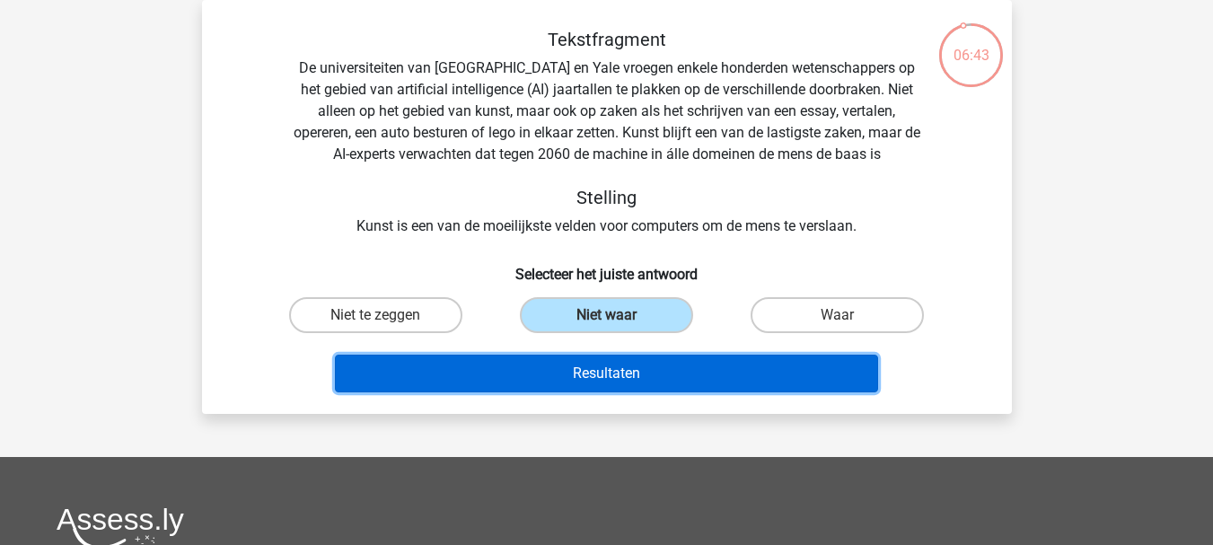
click at [549, 361] on button "Resultaten" at bounding box center [606, 374] width 543 height 38
